Goal: Navigation & Orientation: Find specific page/section

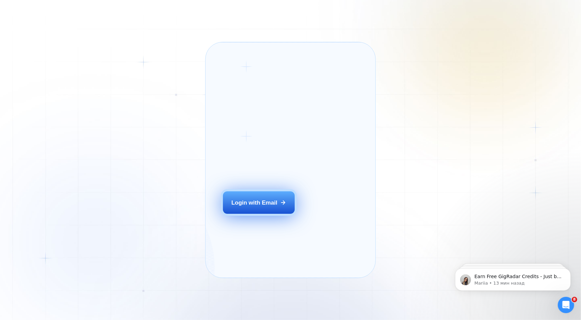
click at [249, 189] on div "Login with Email" at bounding box center [254, 203] width 46 height 8
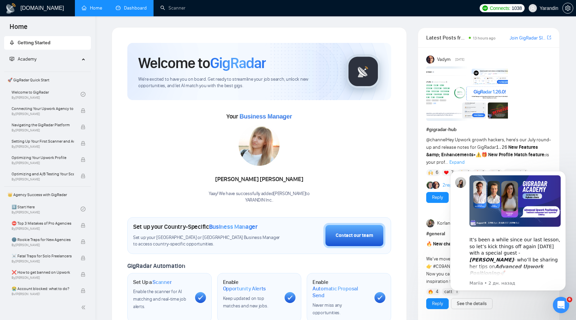
click at [135, 6] on link "Dashboard" at bounding box center [131, 8] width 31 height 6
